Goal: Find specific page/section

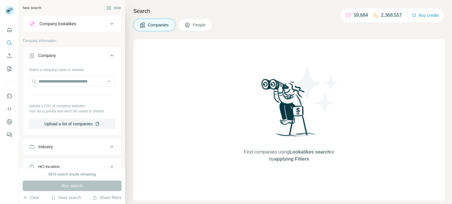
click at [0, 204] on div at bounding box center [0, 204] width 0 height 0
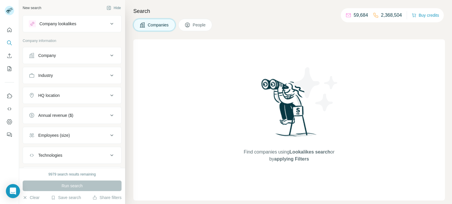
click at [312, 71] on img at bounding box center [315, 89] width 53 height 53
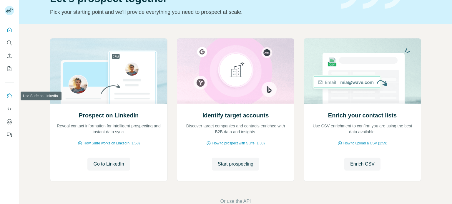
click at [9, 98] on icon "Use Surfe on LinkedIn" at bounding box center [9, 96] width 5 height 5
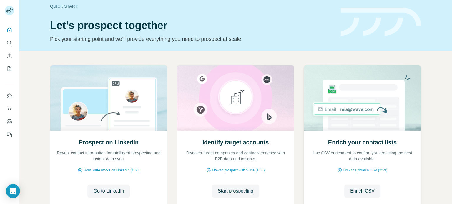
scroll to position [8, 0]
